Goal: Check status: Check status

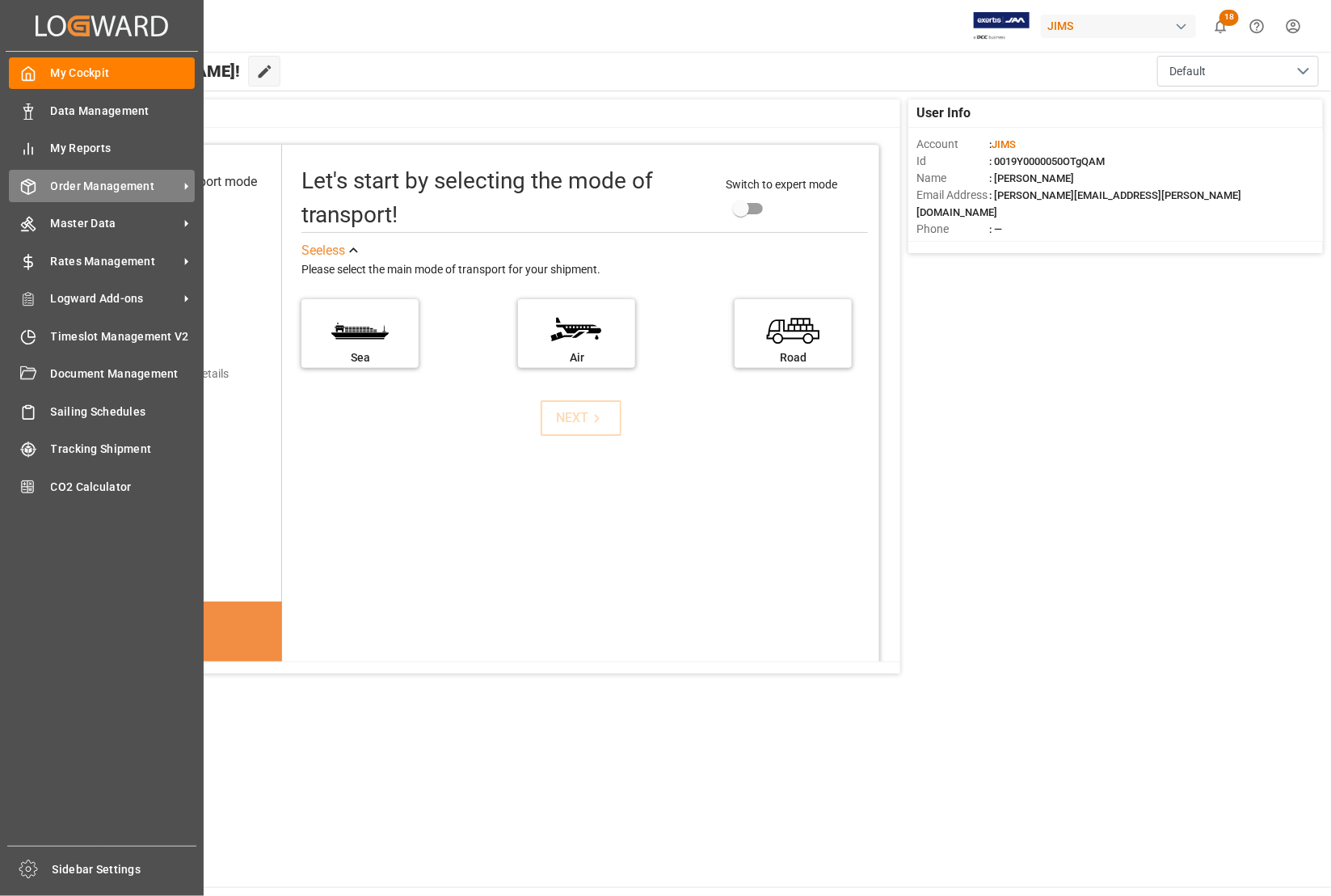
click at [83, 184] on span "Order Management" at bounding box center [115, 186] width 127 height 17
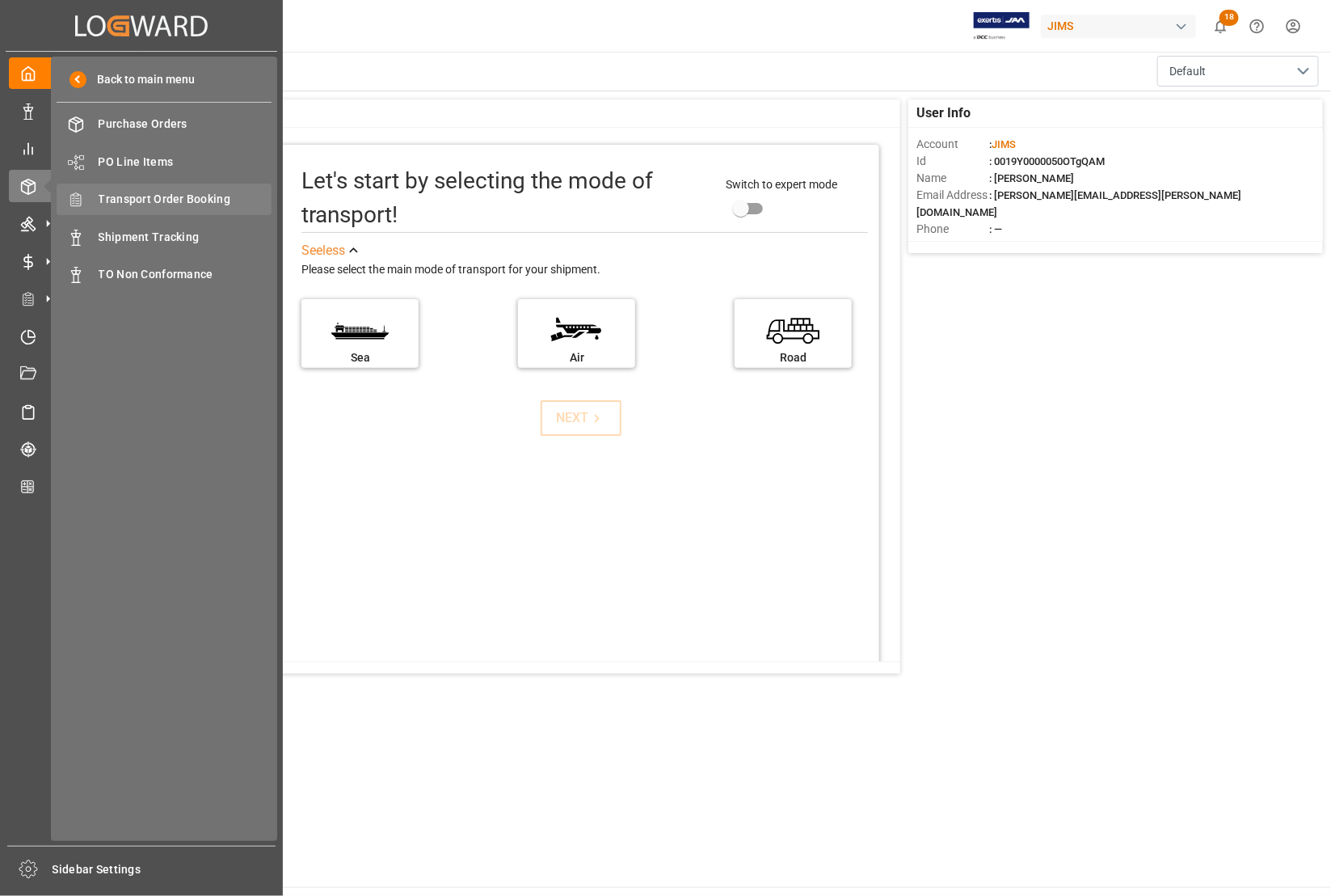
click at [131, 195] on span "Transport Order Booking" at bounding box center [186, 199] width 174 height 17
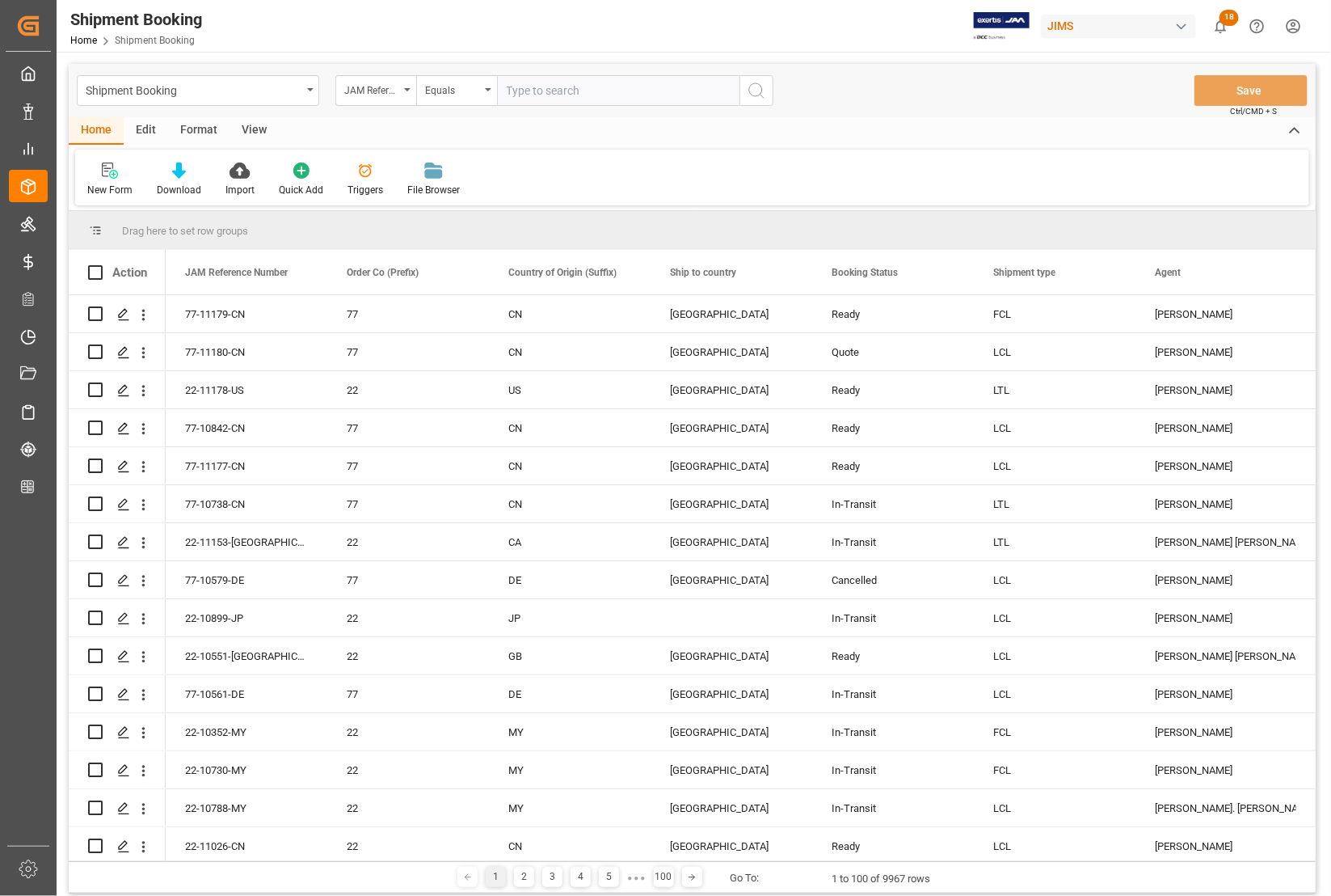
click at [551, 99] on input "text" at bounding box center [618, 91] width 242 height 30
type input "77-11179-CN"
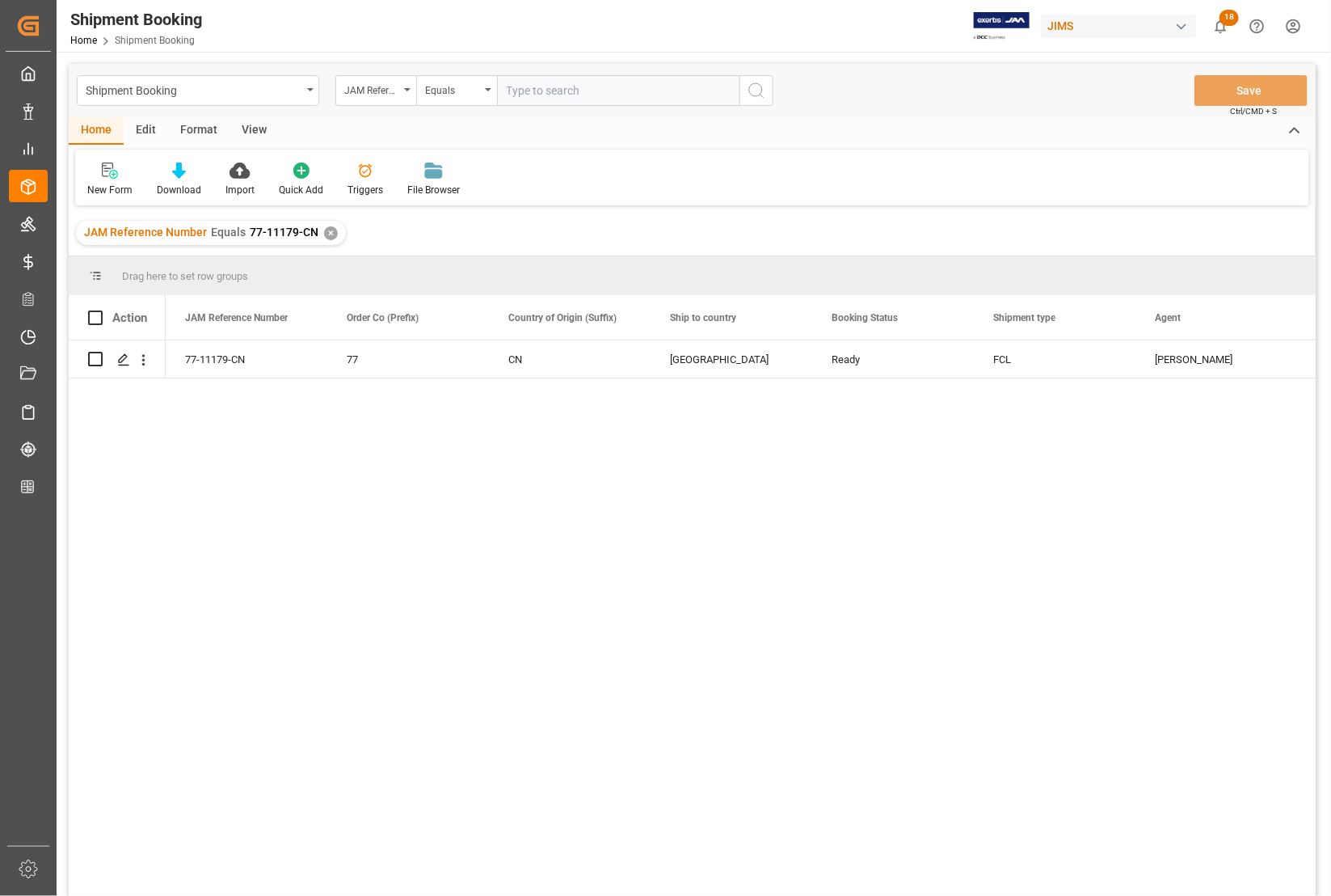
click at [561, 86] on input "text" at bounding box center [618, 91] width 242 height 30
type input "77-11177-CN"
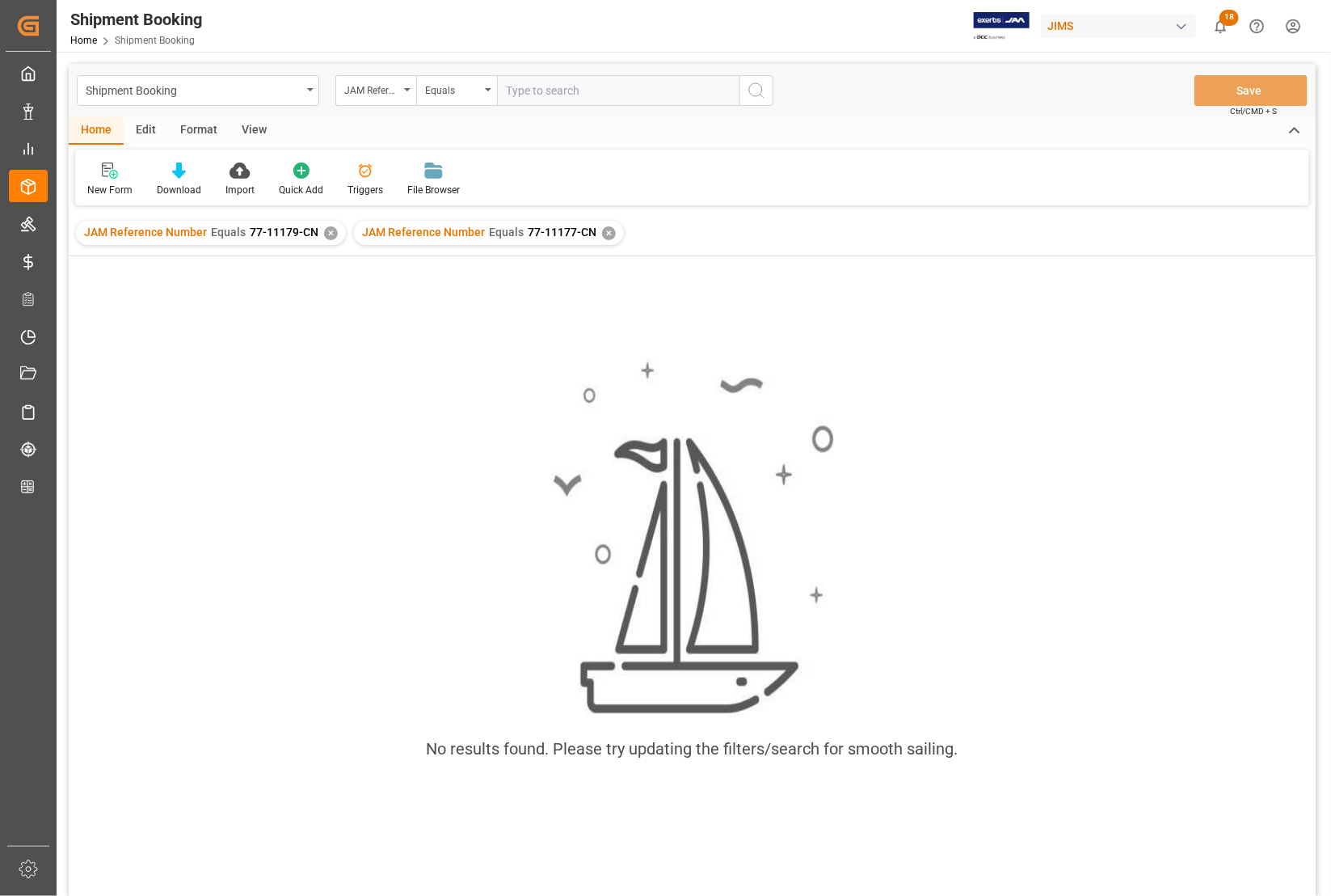
click at [324, 229] on div "✕" at bounding box center [330, 232] width 13 height 13
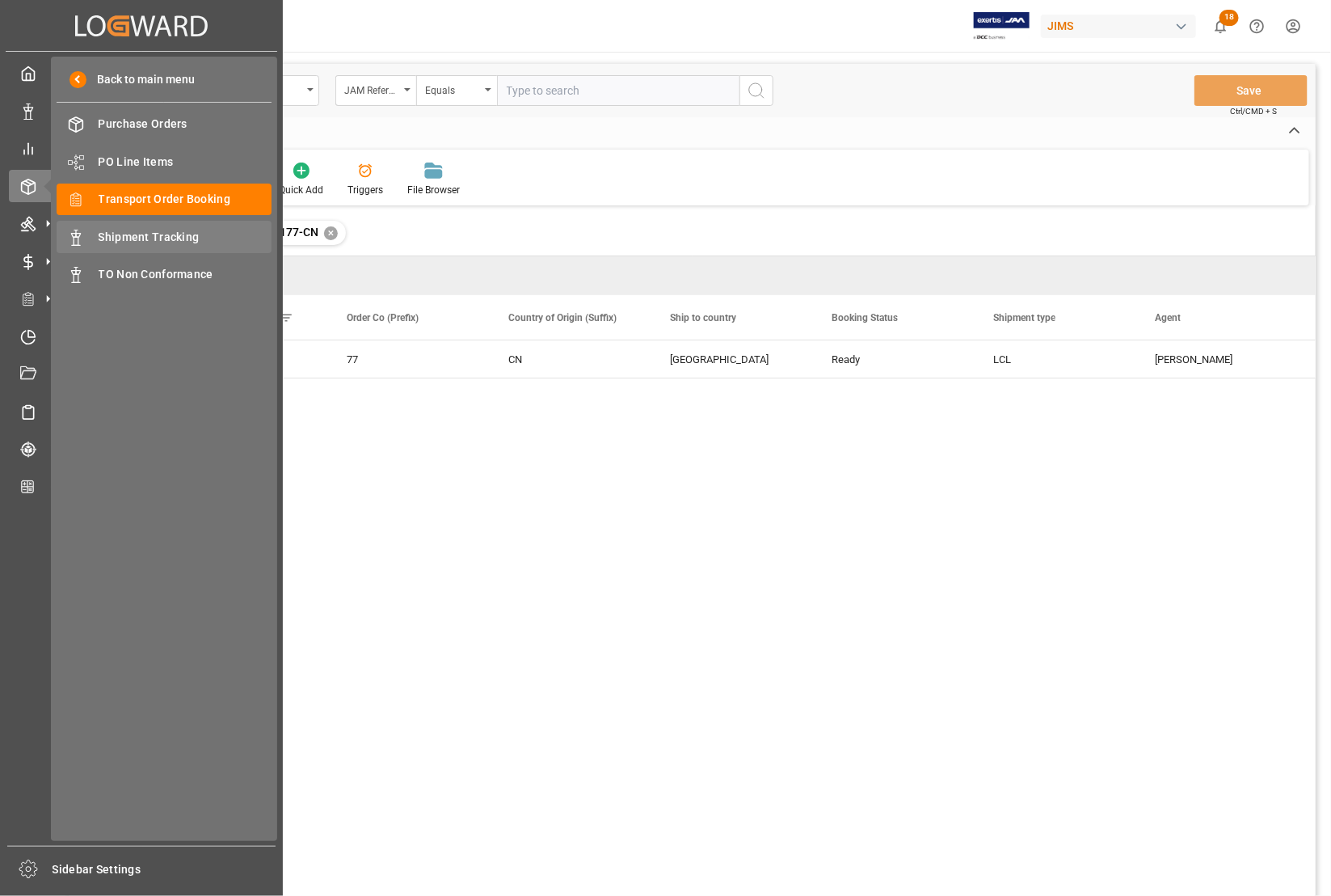
click at [129, 236] on span "Shipment Tracking" at bounding box center [186, 237] width 174 height 17
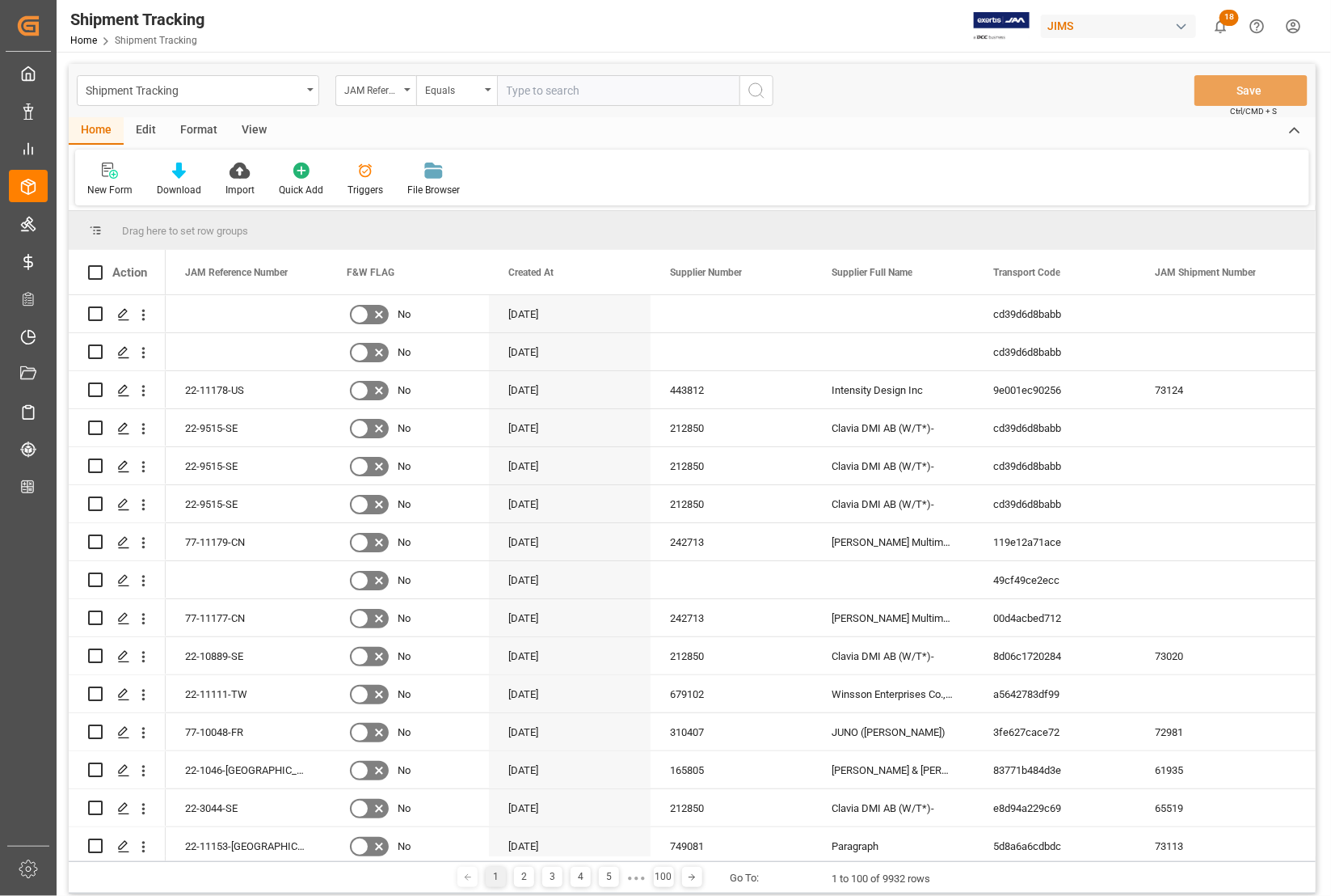
click at [570, 90] on input "text" at bounding box center [618, 91] width 242 height 30
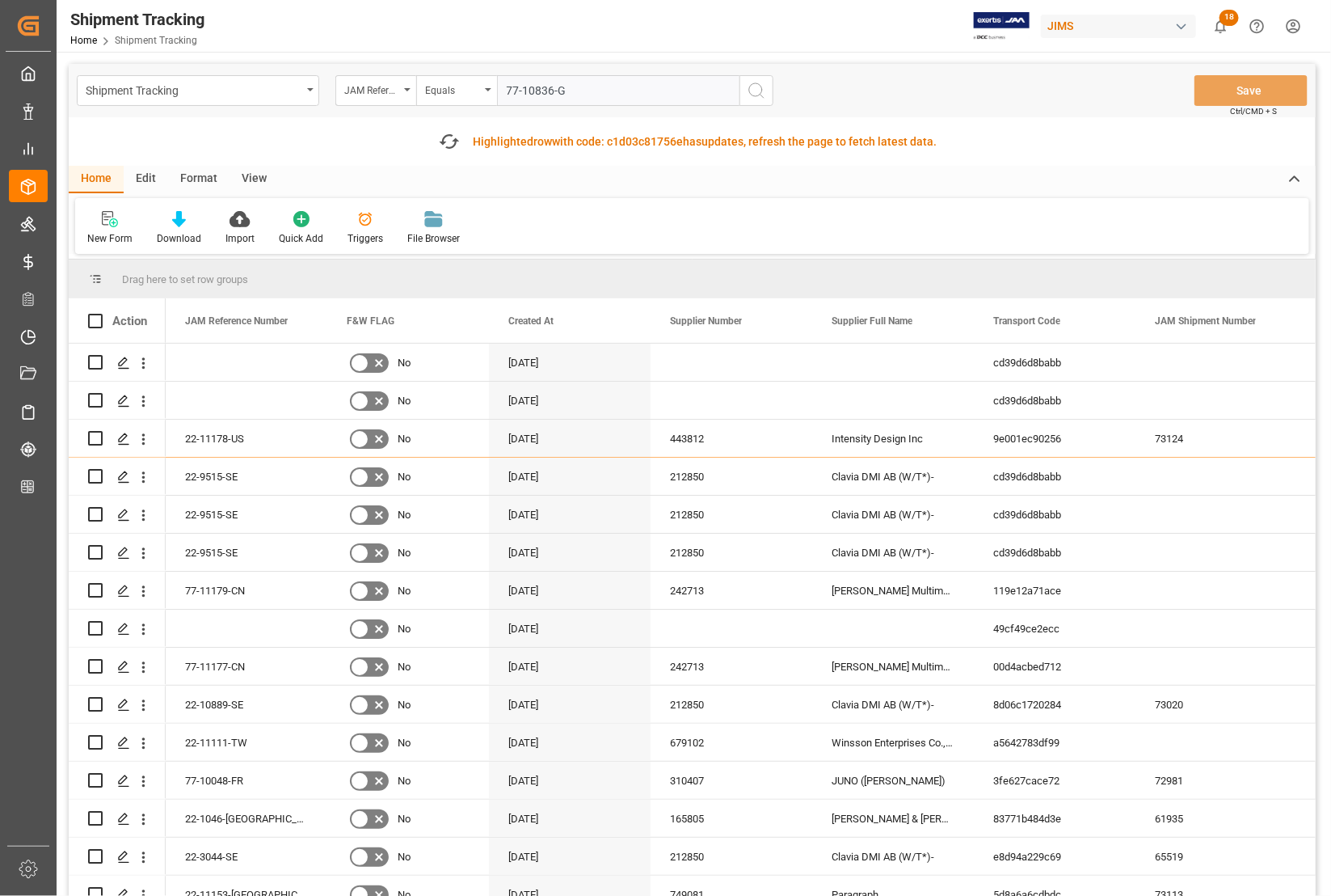
type input "77-10836-[GEOGRAPHIC_DATA]"
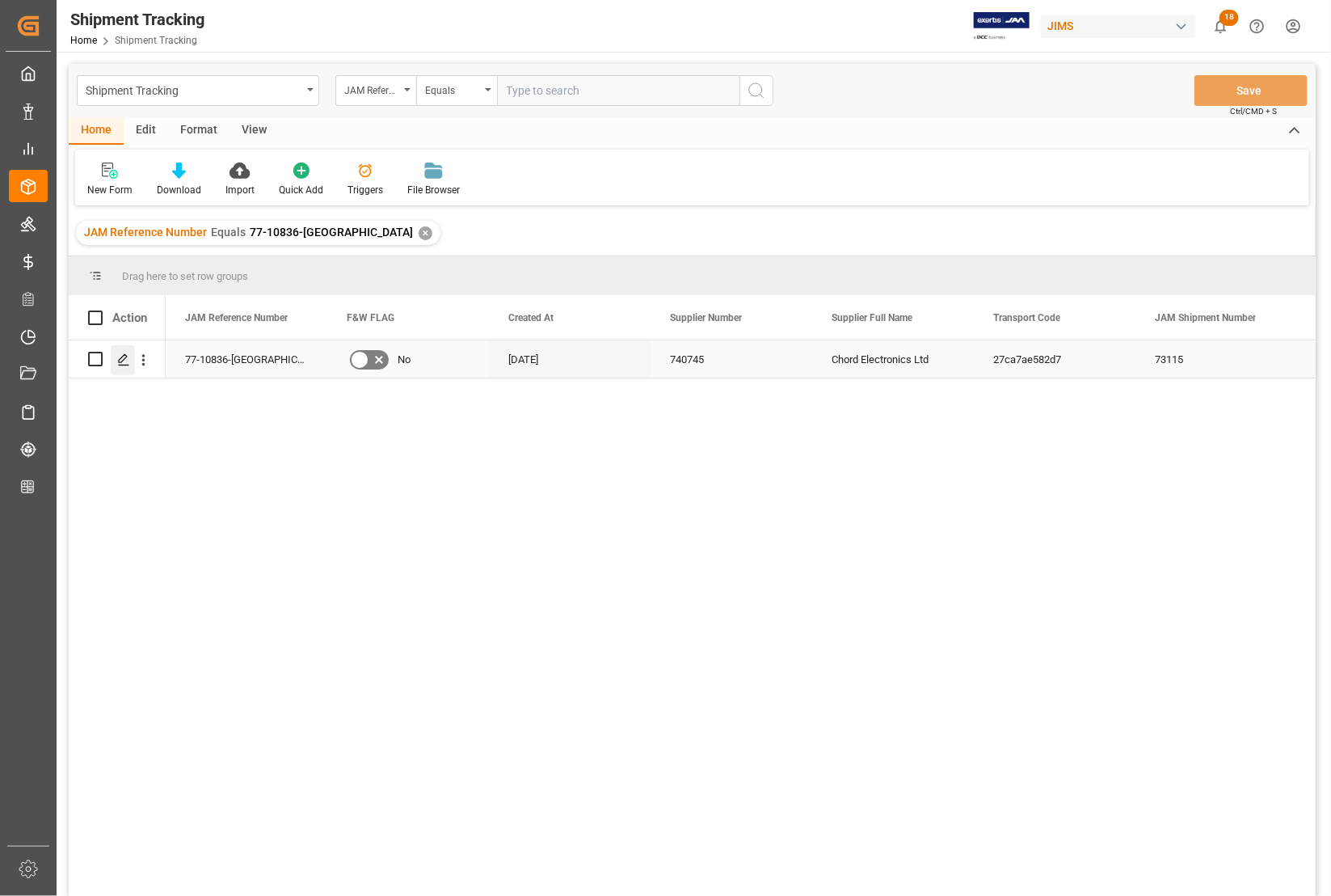
click at [124, 358] on polygon "Press SPACE to select this row." at bounding box center [122, 358] width 8 height 8
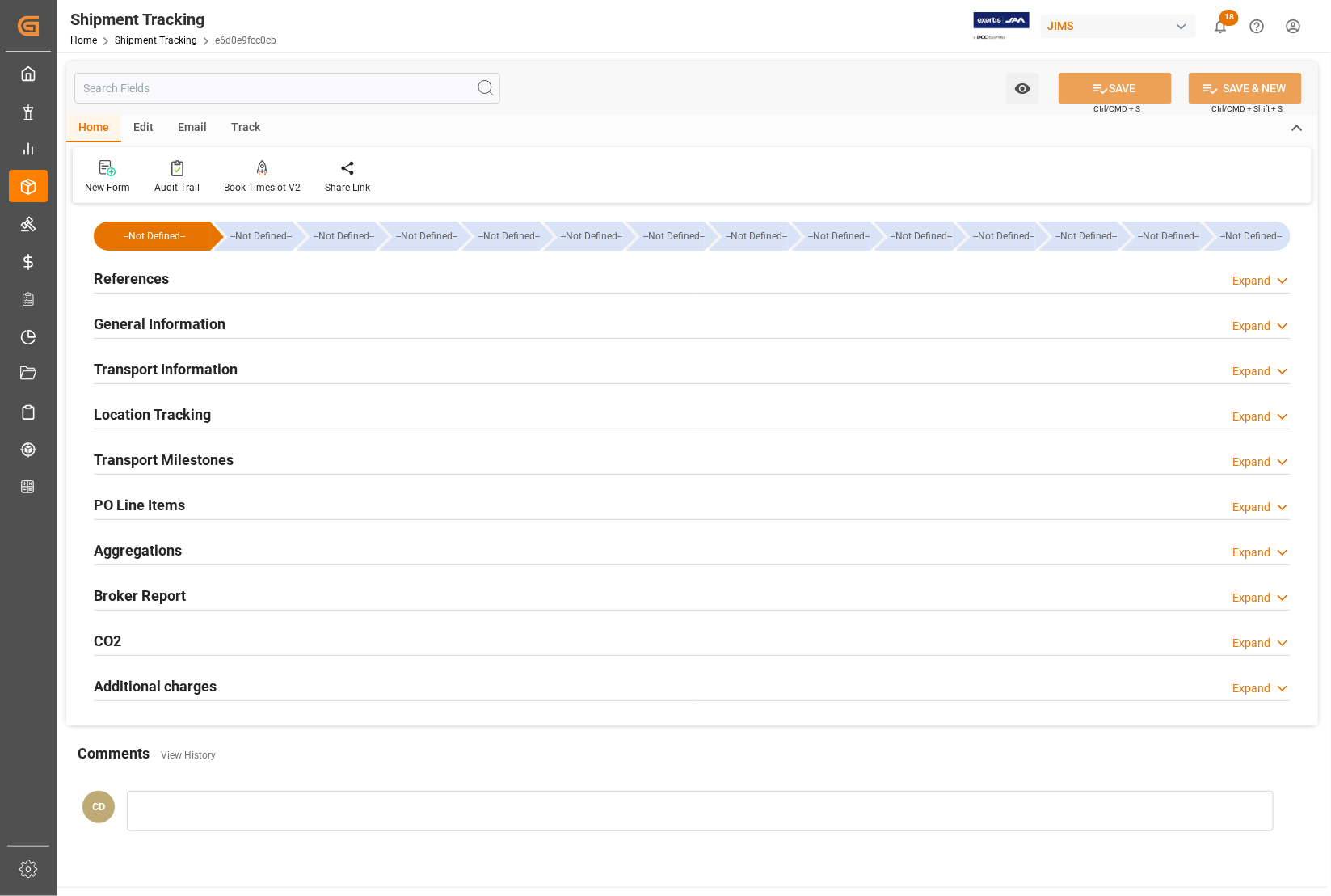
click at [168, 361] on h2 "Transport Information" at bounding box center [166, 369] width 144 height 22
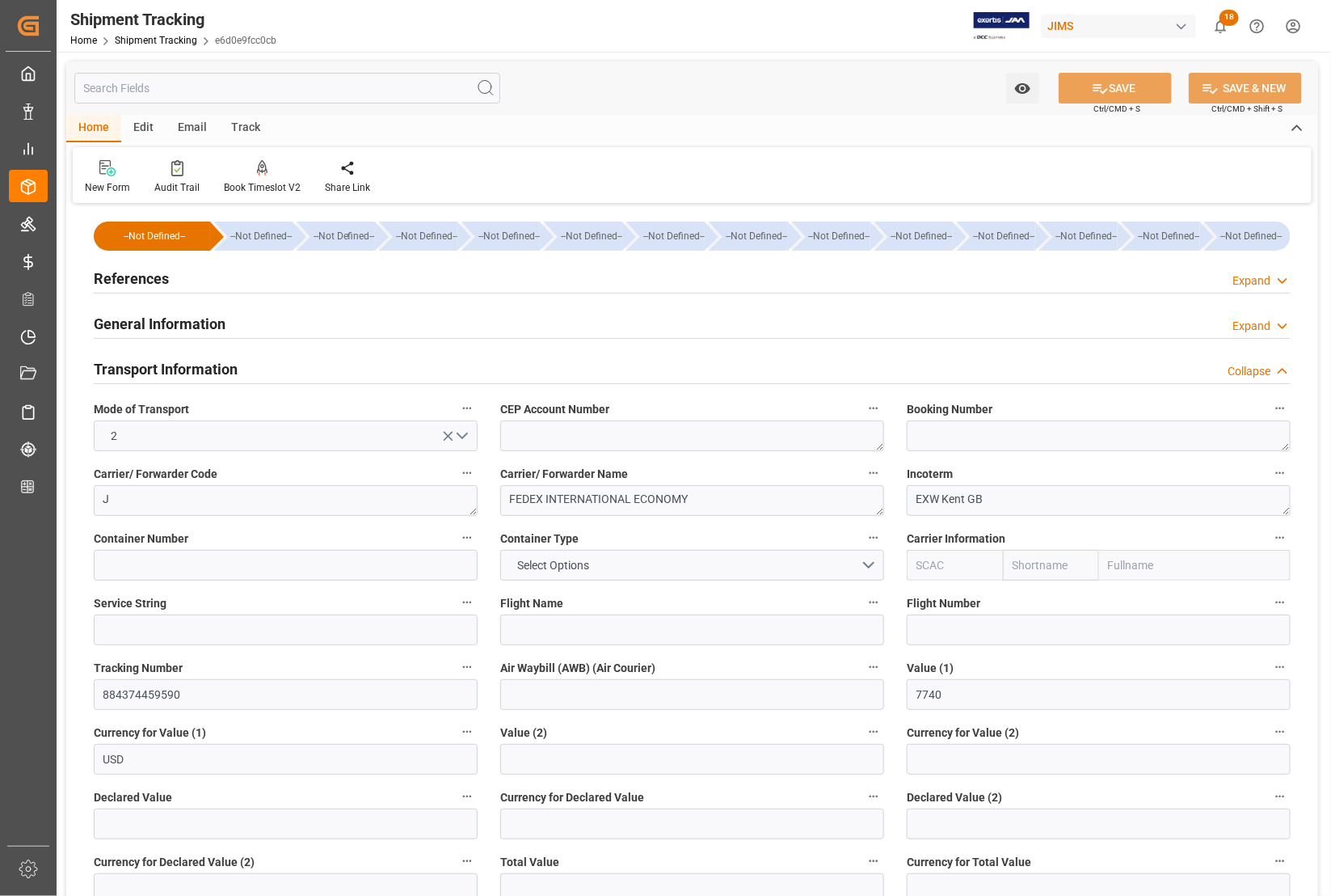
click at [126, 370] on h2 "Transport Information" at bounding box center [166, 369] width 144 height 22
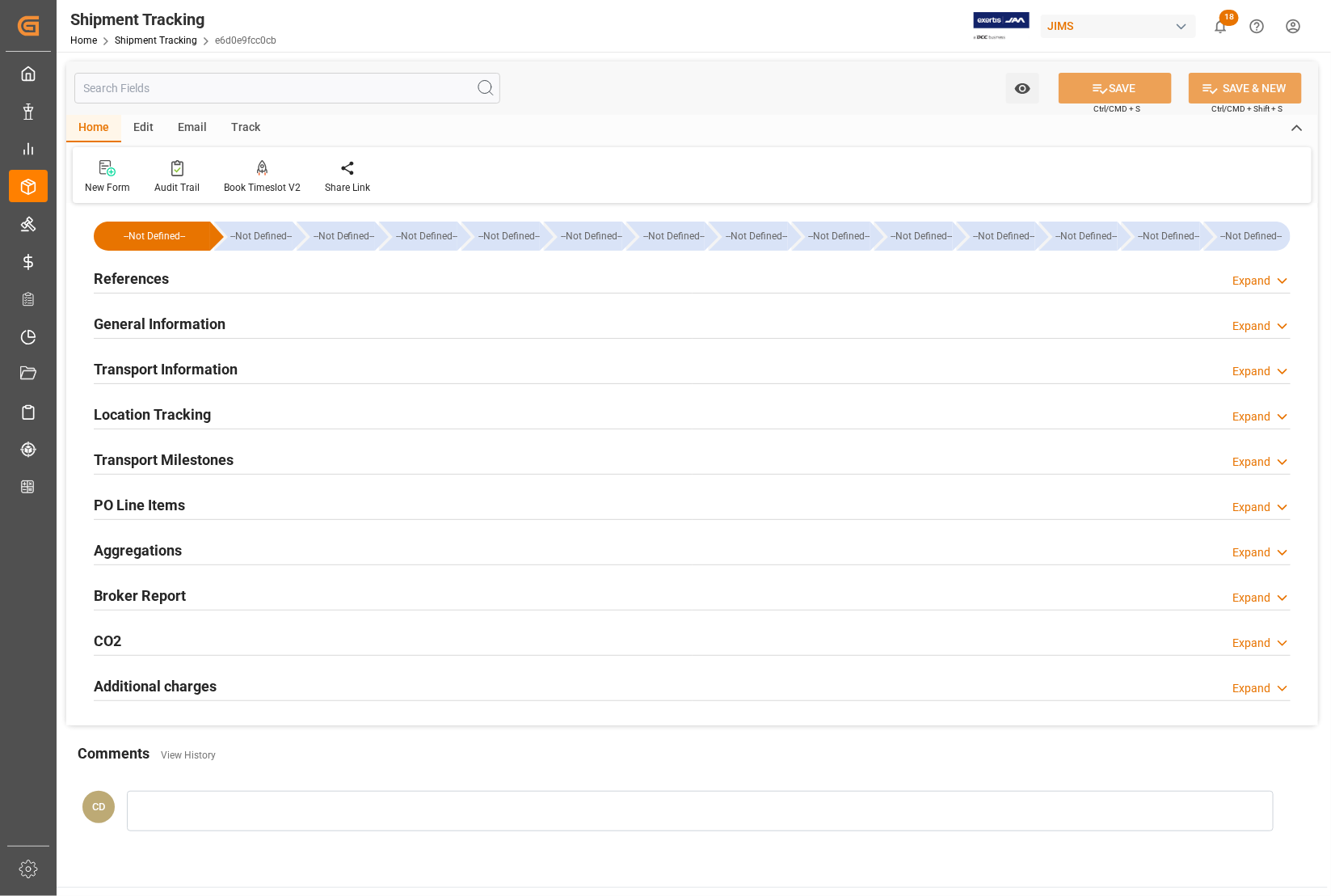
click at [132, 458] on h2 "Transport Milestones" at bounding box center [164, 459] width 140 height 22
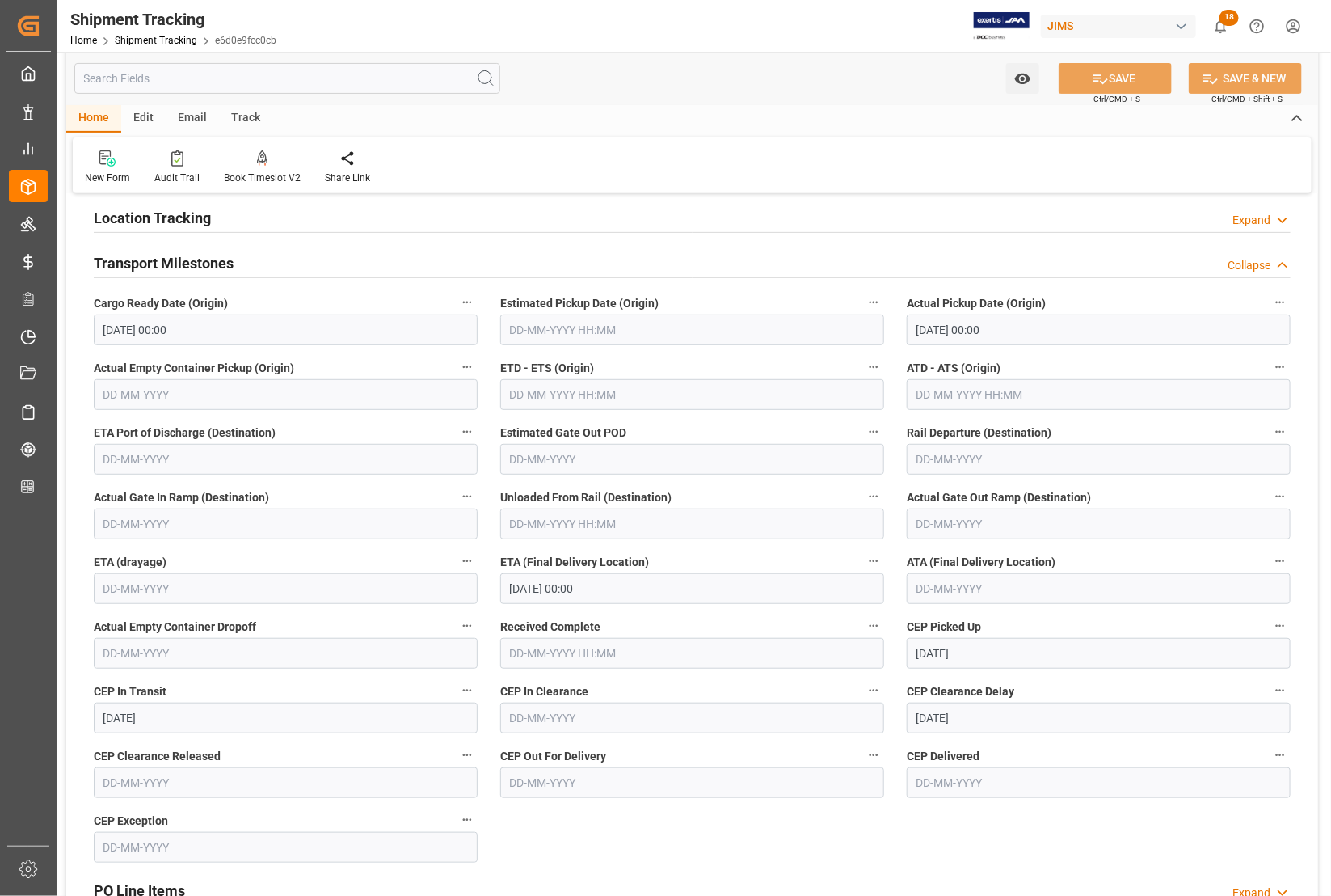
scroll to position [202, 0]
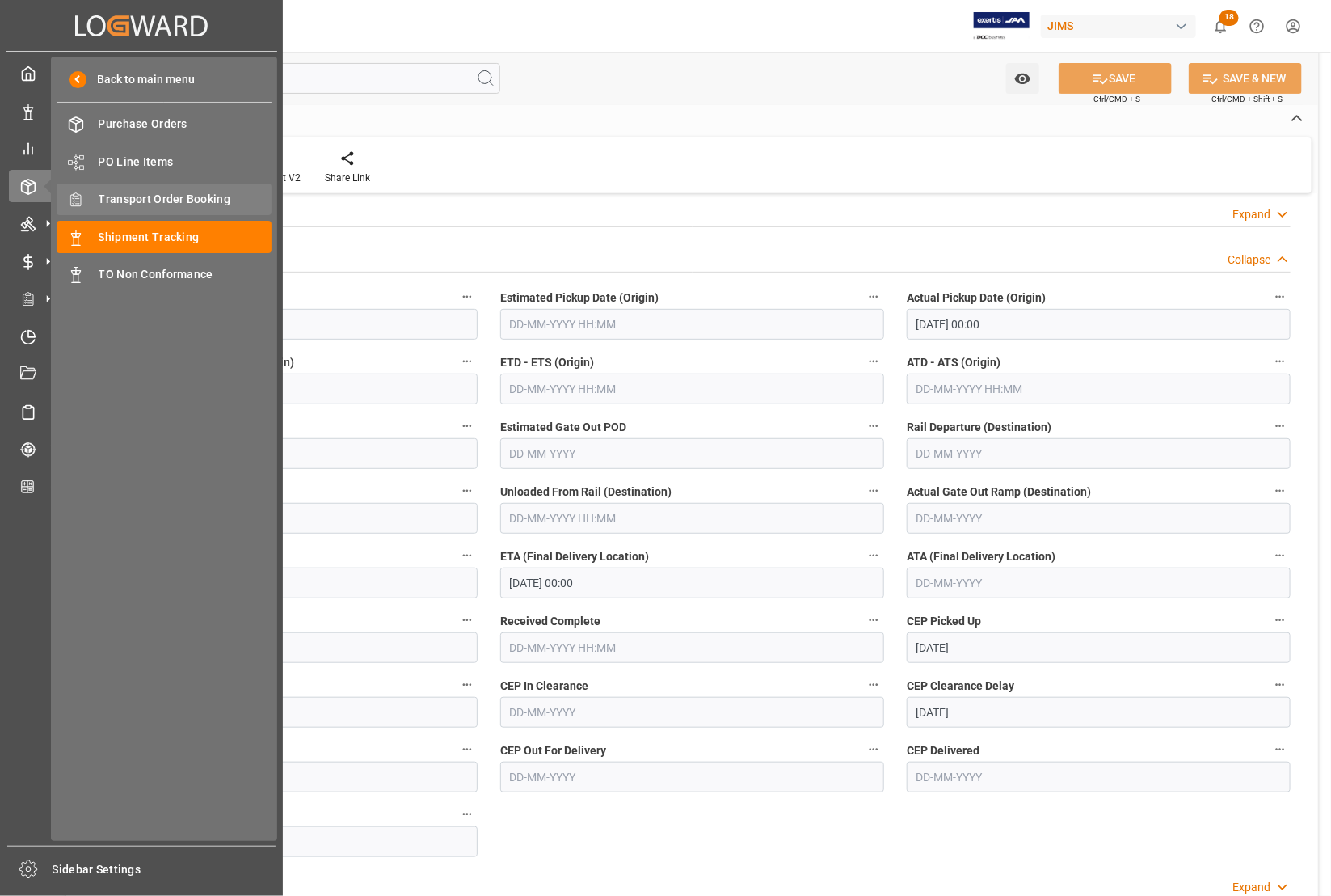
click at [135, 195] on span "Transport Order Booking" at bounding box center [186, 199] width 174 height 17
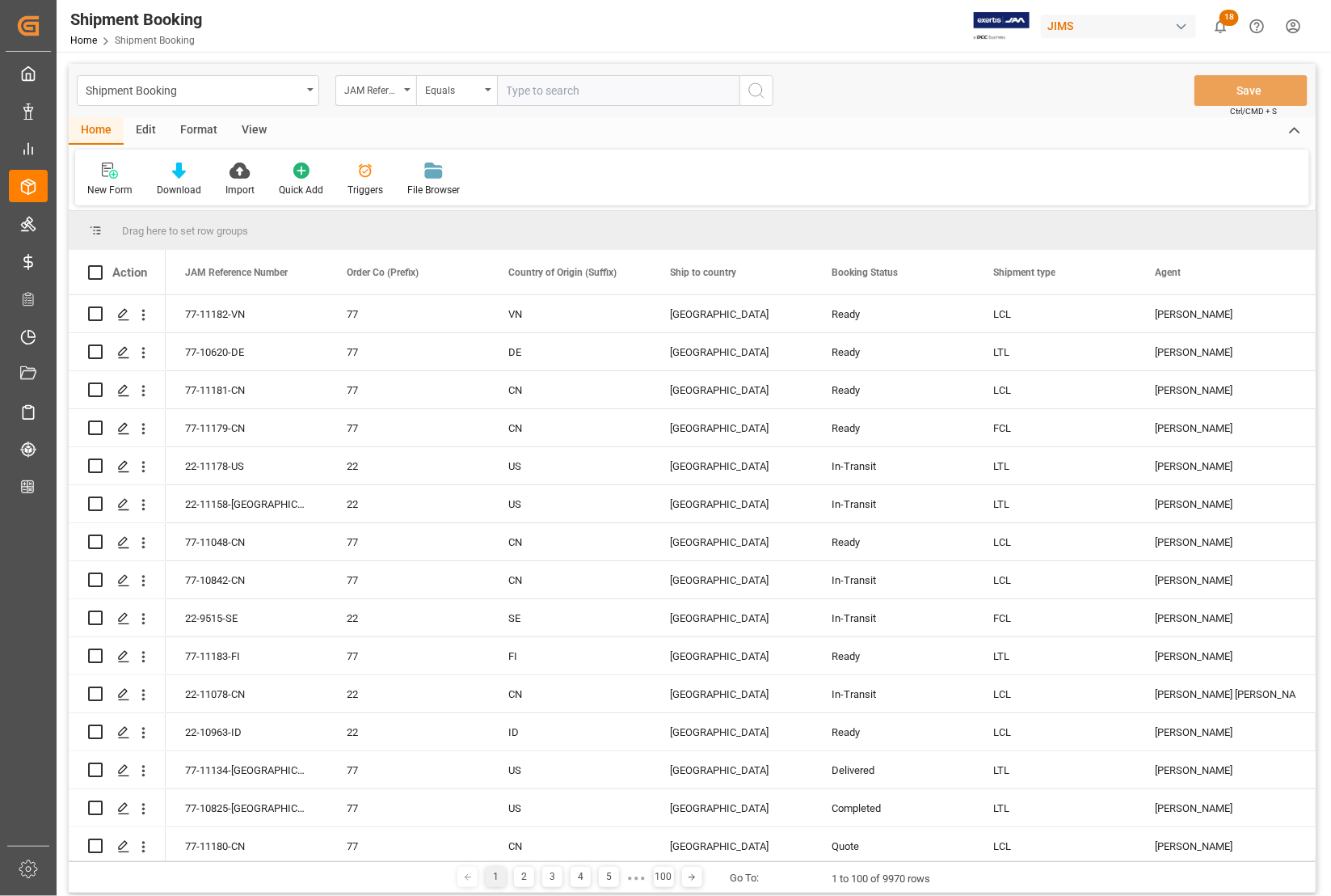
click at [556, 86] on input "text" at bounding box center [618, 91] width 242 height 30
type input "77-11043-US"
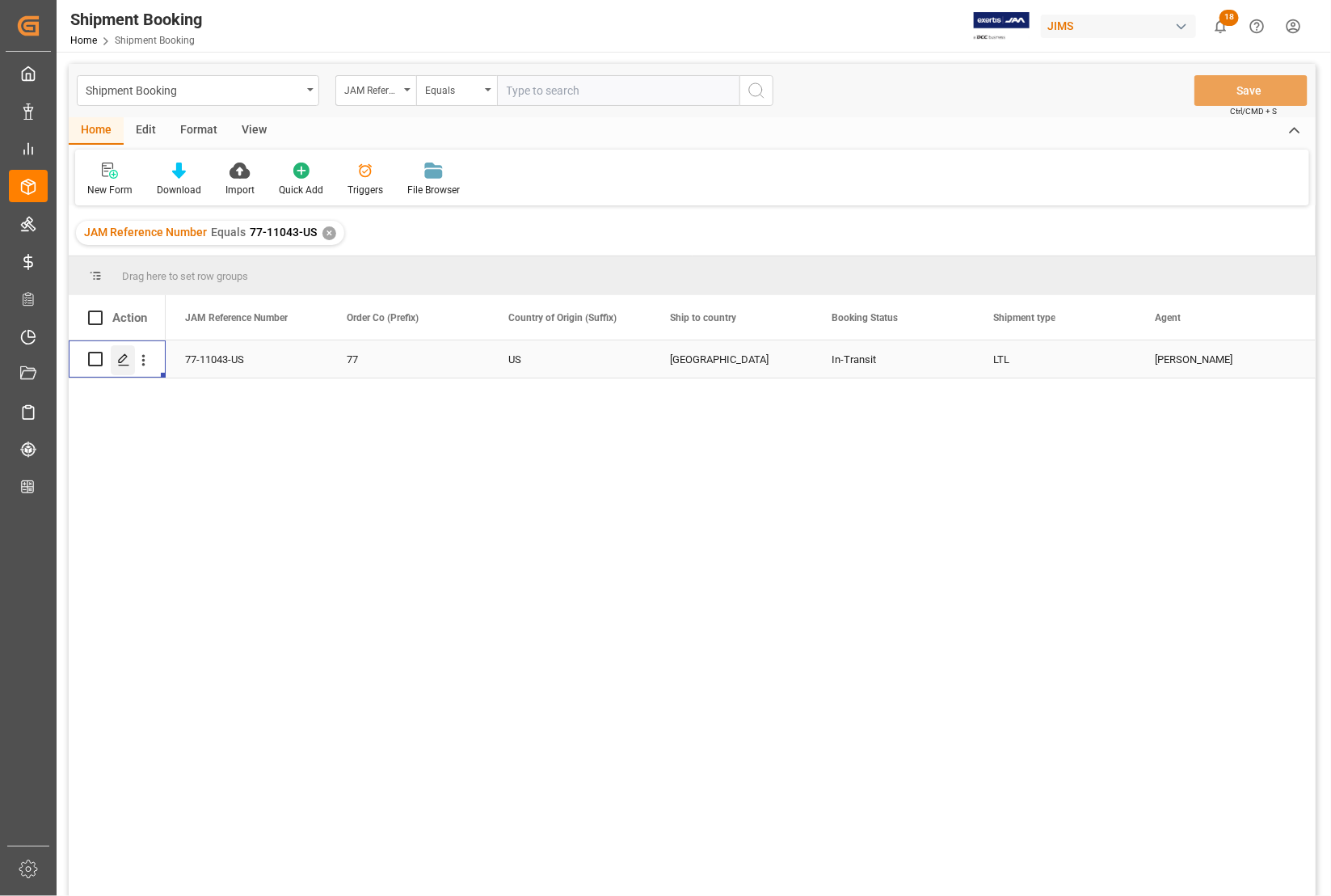
click at [123, 360] on polygon "Press SPACE to select this row." at bounding box center [122, 358] width 8 height 8
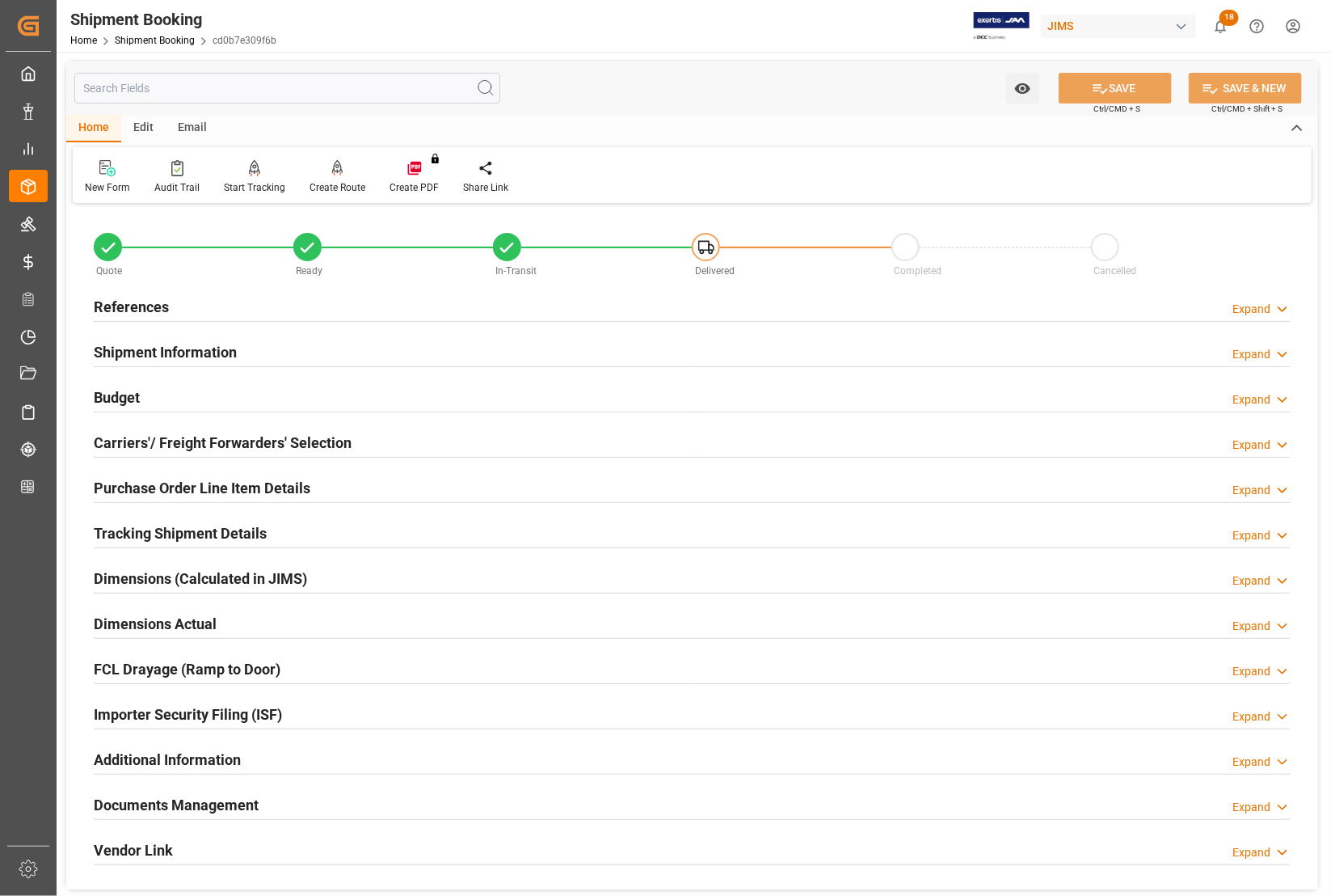
click at [137, 486] on h2 "Purchase Order Line Item Details" at bounding box center [203, 488] width 217 height 22
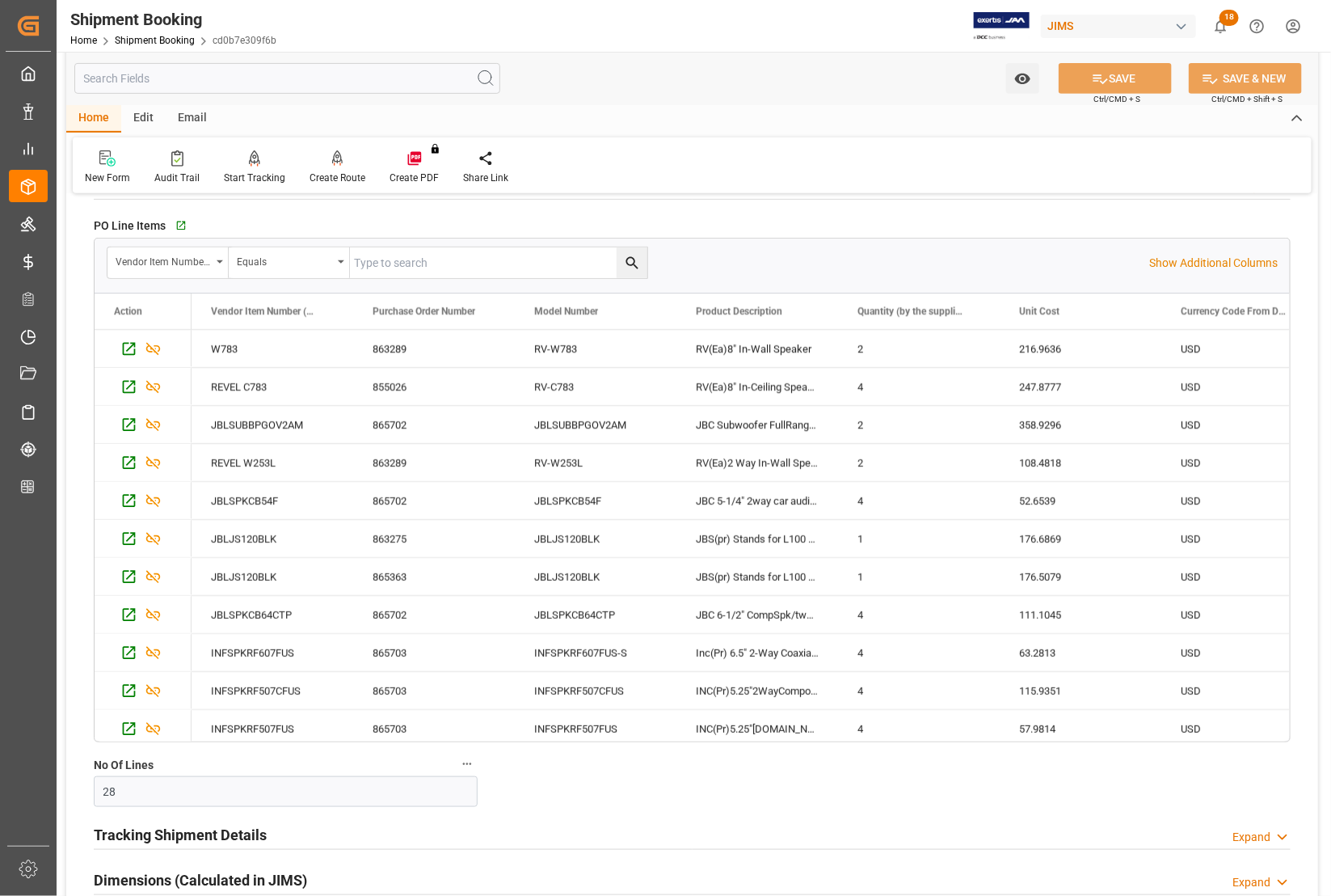
click at [599, 154] on div "New Form Audit Trail Start Tracking Create Empty Shipment Tracking Create Route…" at bounding box center [692, 165] width 1240 height 56
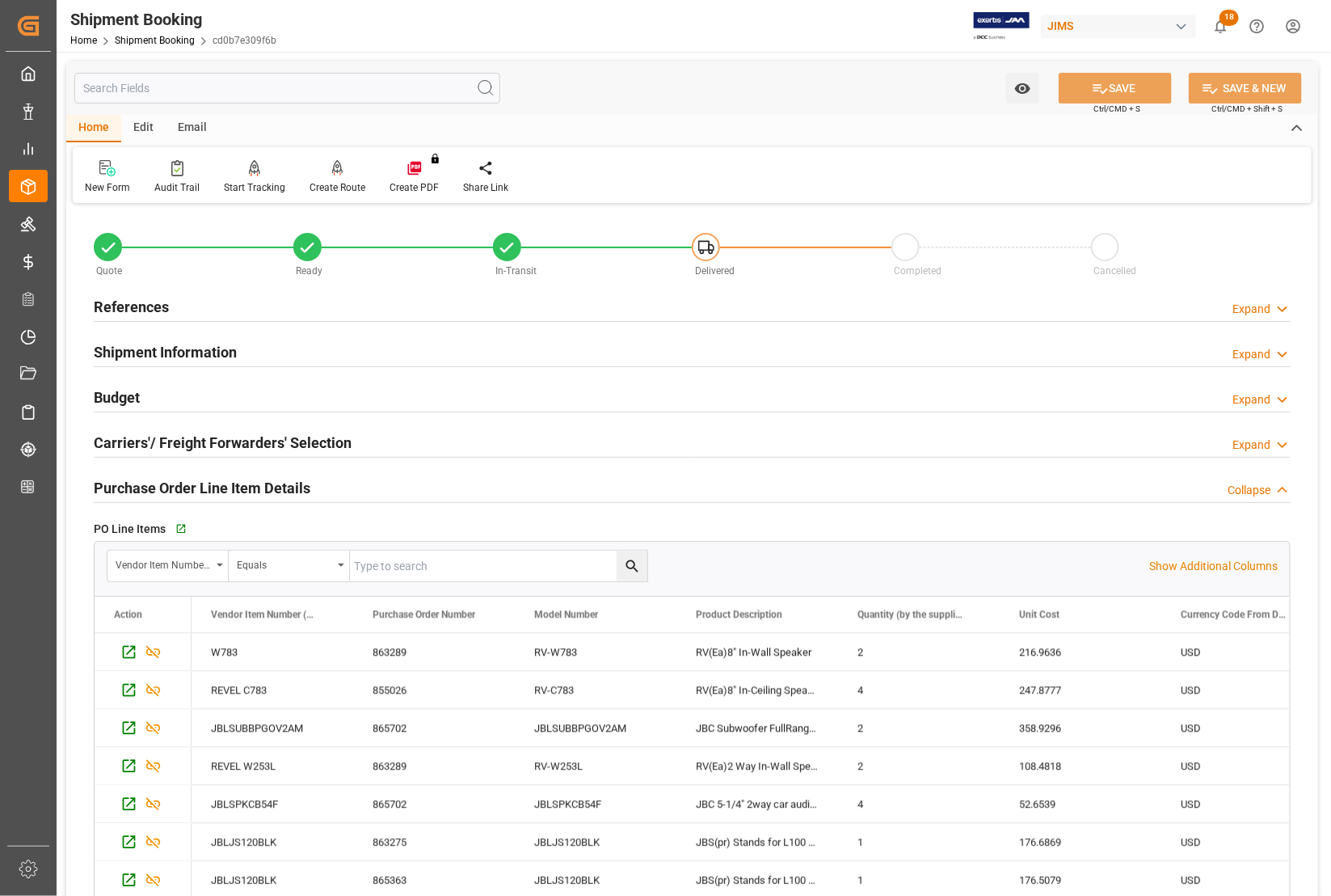
click at [111, 482] on h2 "Purchase Order Line Item Details" at bounding box center [203, 488] width 217 height 22
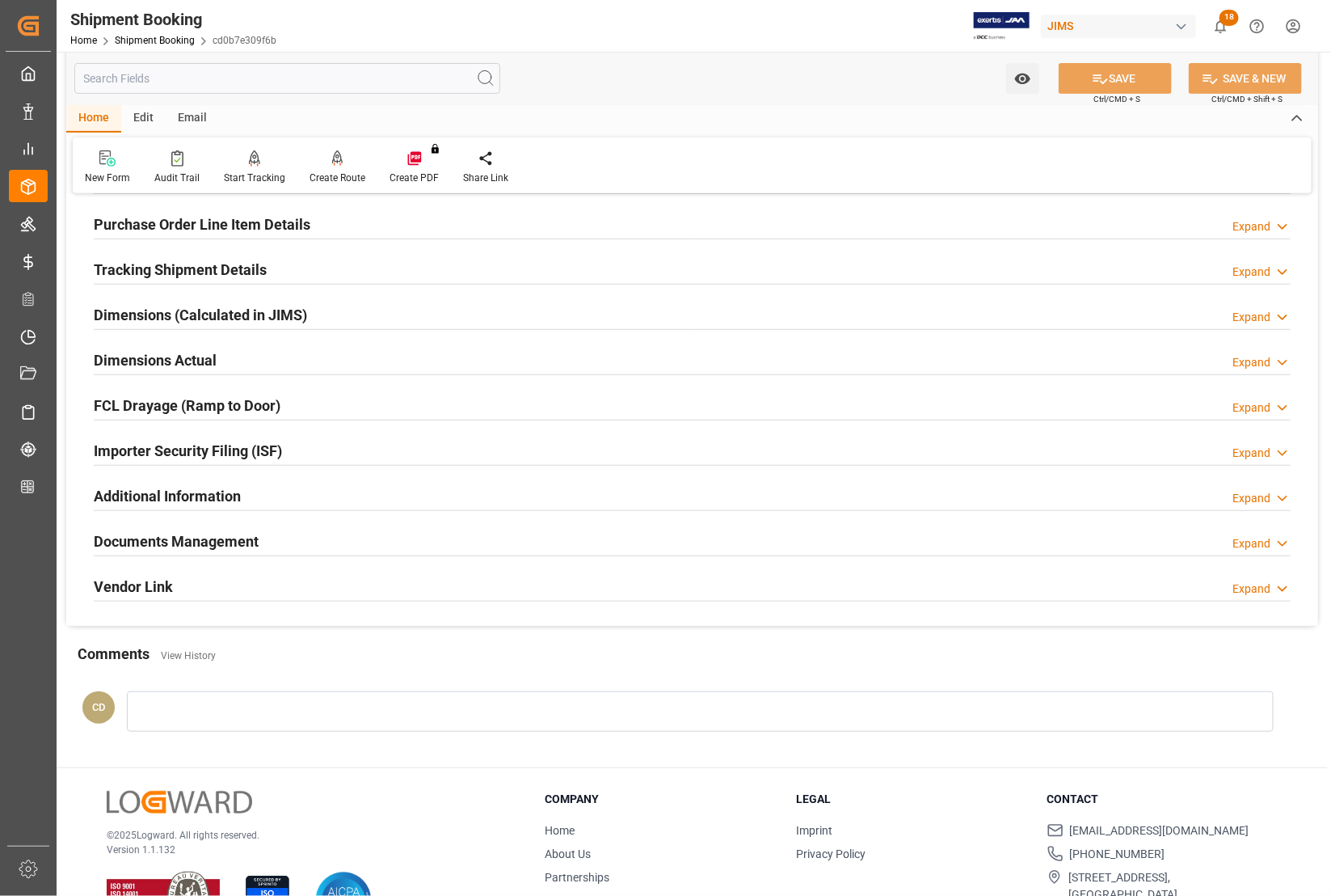
scroll to position [303, 0]
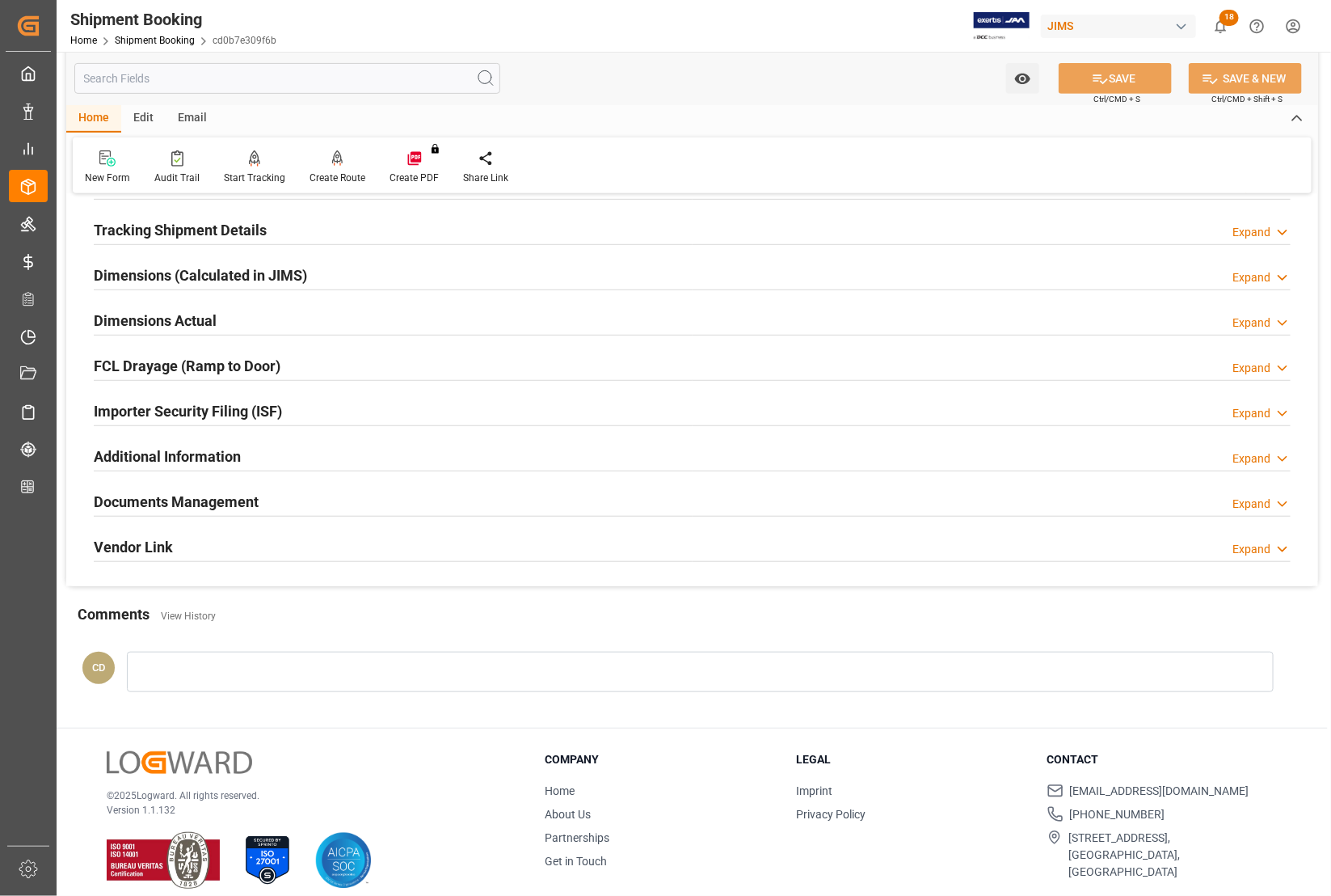
click at [155, 502] on h2 "Documents Management" at bounding box center [177, 501] width 165 height 22
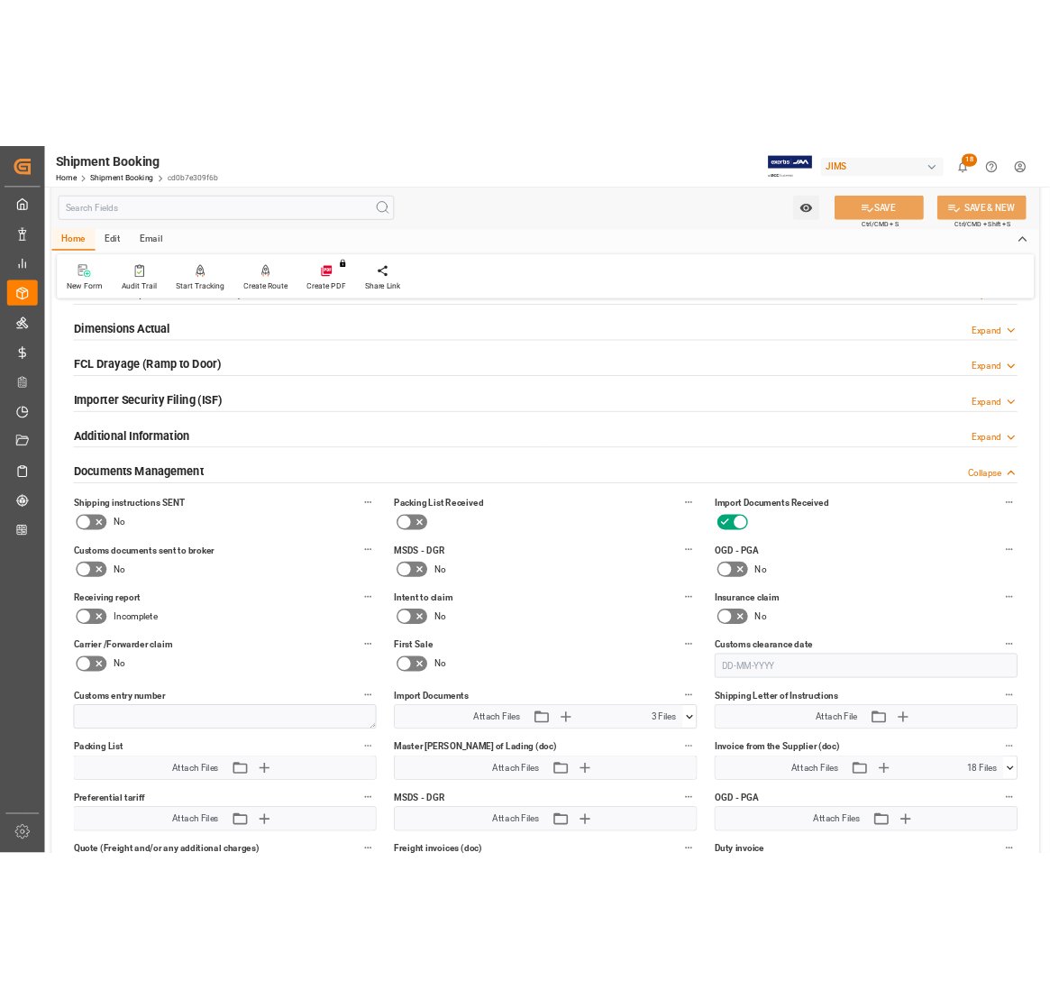
scroll to position [676, 0]
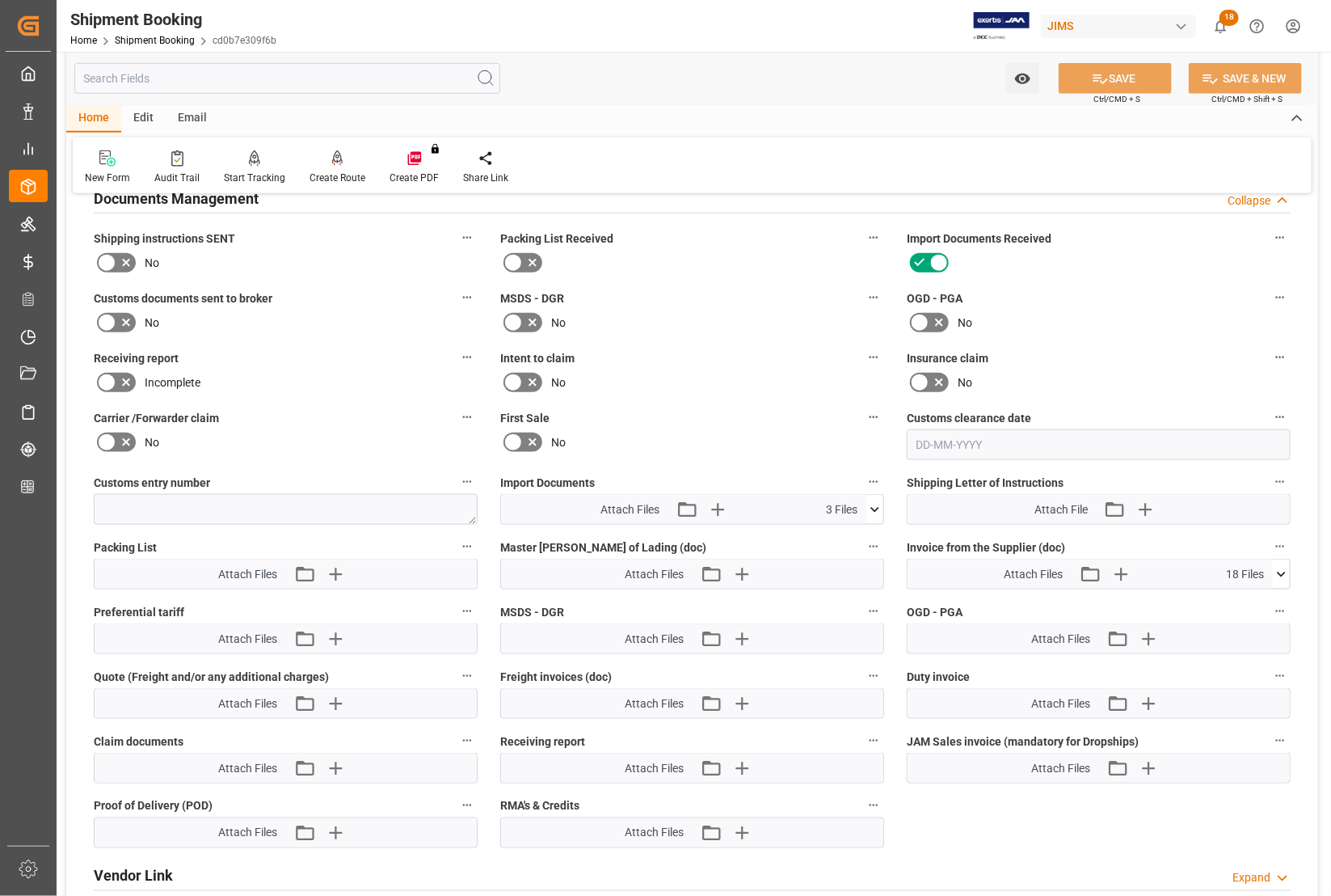
click at [871, 503] on icon at bounding box center [874, 509] width 17 height 17
click at [833, 554] on icon at bounding box center [832, 557] width 13 height 13
